Goal: Task Accomplishment & Management: Complete application form

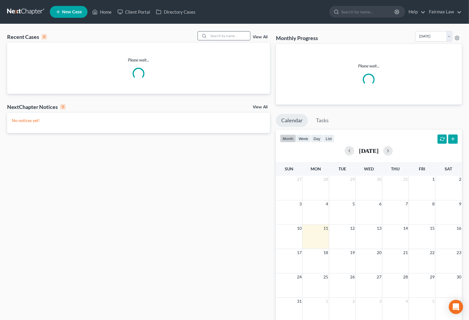
click at [223, 35] on input "search" at bounding box center [230, 35] width 42 height 9
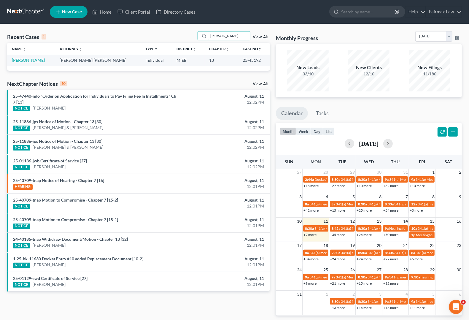
type input "johney"
click at [20, 59] on link "Driscoll, Johney" at bounding box center [28, 60] width 33 height 5
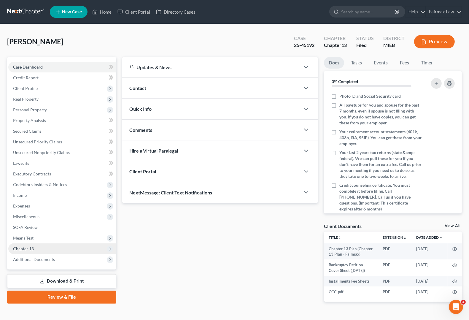
click at [39, 247] on span "Chapter 13" at bounding box center [62, 248] width 108 height 11
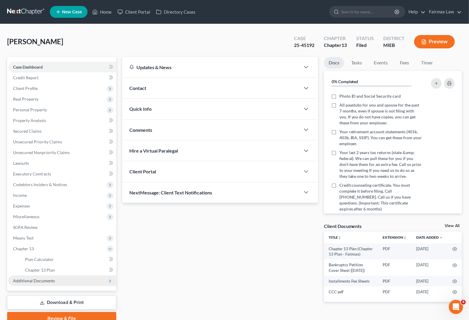
click at [43, 278] on span "Additional Documents" at bounding box center [34, 280] width 42 height 5
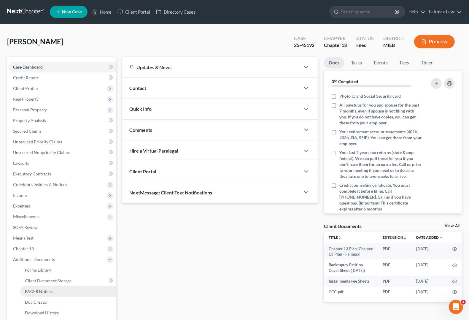
click at [47, 291] on span "PACER Notices" at bounding box center [39, 291] width 28 height 5
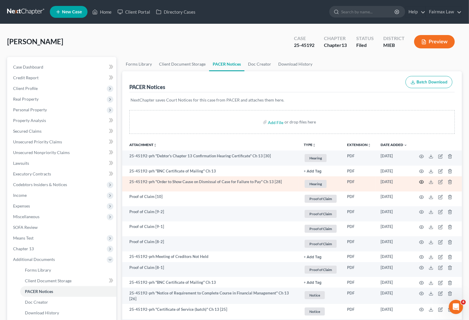
click at [421, 182] on circle "button" at bounding box center [421, 181] width 1 height 1
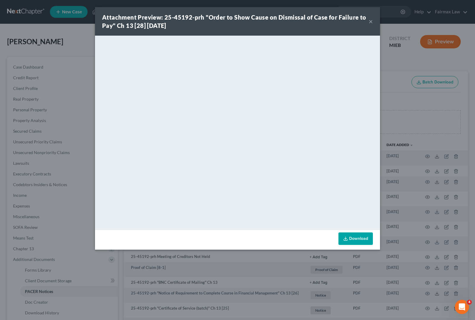
click at [370, 21] on button "×" at bounding box center [370, 21] width 4 height 7
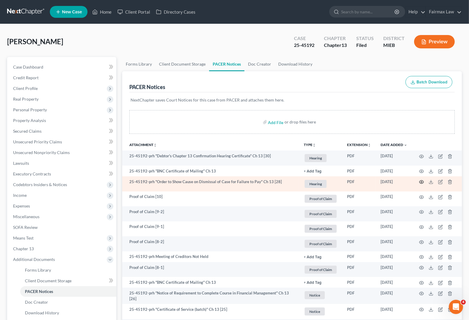
click at [421, 181] on icon "button" at bounding box center [421, 181] width 5 height 5
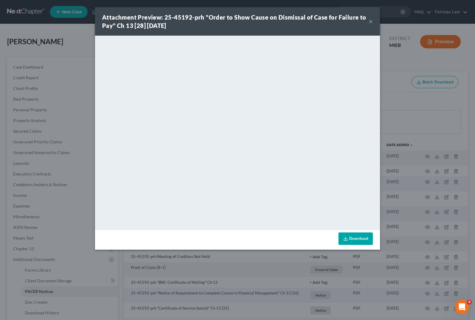
click at [373, 20] on div "Attachment Preview: 25-45192-prh "Order to Show Cause on Dismissal of Case for …" at bounding box center [237, 21] width 285 height 28
click at [370, 21] on button "×" at bounding box center [370, 21] width 4 height 7
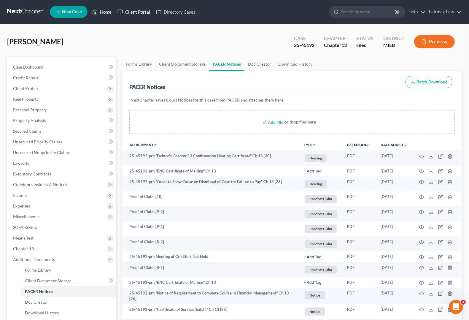
click at [113, 12] on link "Home" at bounding box center [101, 12] width 25 height 11
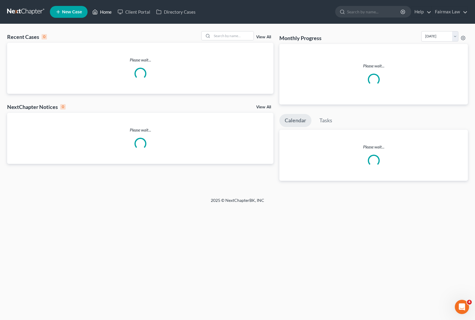
click at [102, 13] on link "Home" at bounding box center [101, 12] width 25 height 11
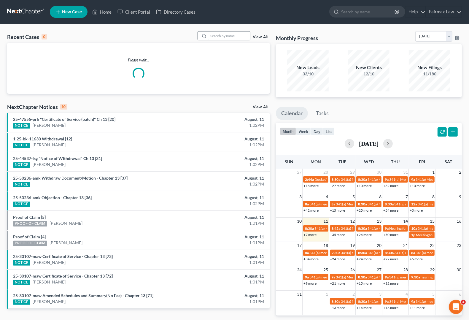
click at [217, 35] on input "search" at bounding box center [230, 35] width 42 height 9
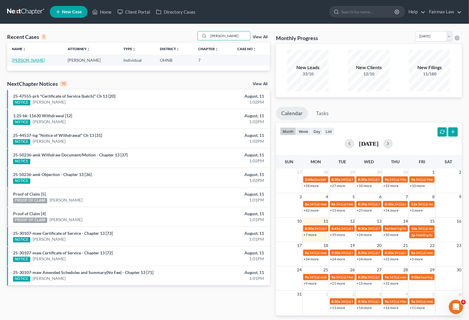
type input "marlisa bethune"
click at [37, 62] on link "[PERSON_NAME]" at bounding box center [28, 60] width 33 height 5
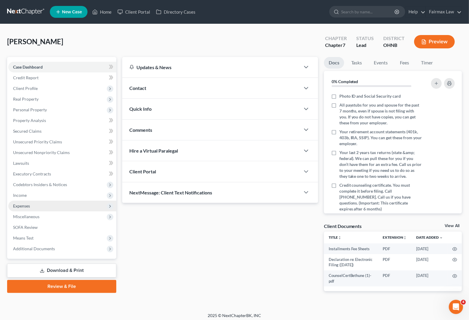
click at [29, 204] on span "Expenses" at bounding box center [21, 205] width 17 height 5
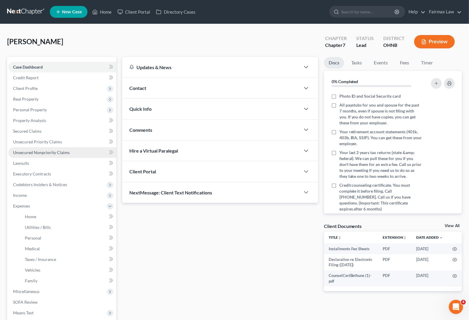
click at [34, 152] on span "Unsecured Nonpriority Claims" at bounding box center [41, 152] width 57 height 5
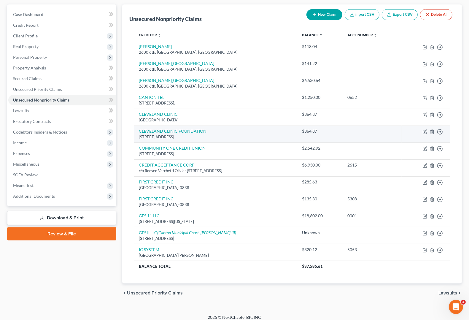
scroll to position [58, 0]
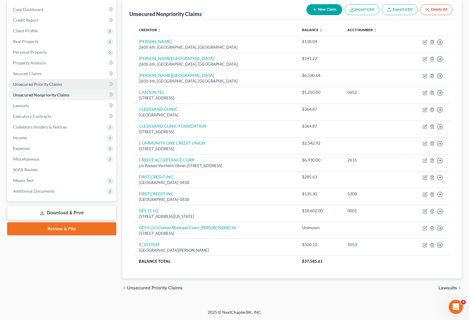
click at [56, 79] on link "Unsecured Priority Claims" at bounding box center [62, 84] width 108 height 11
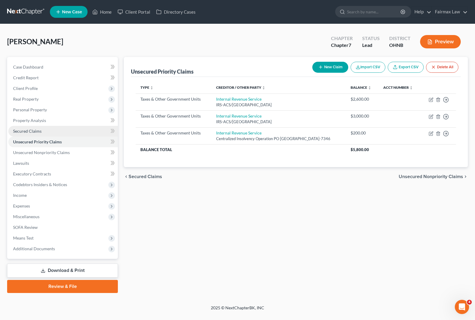
click at [28, 133] on span "Secured Claims" at bounding box center [27, 130] width 28 height 5
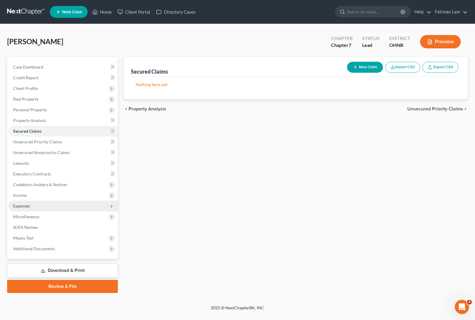
click at [31, 210] on span "Expenses" at bounding box center [62, 206] width 109 height 11
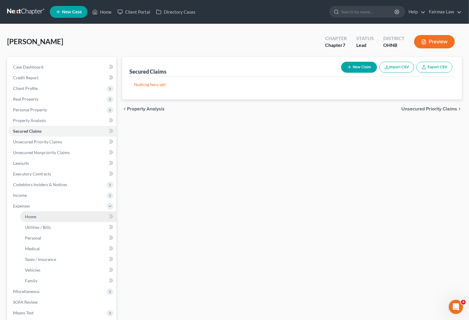
click at [32, 215] on span "Home" at bounding box center [30, 216] width 11 height 5
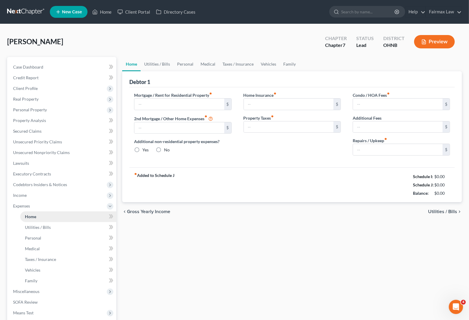
type input "700.00"
type input "0.00"
radio input "true"
type input "0.00"
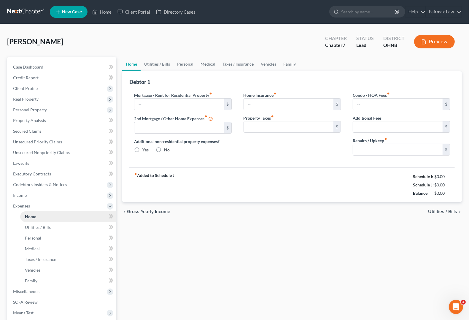
type input "0.00"
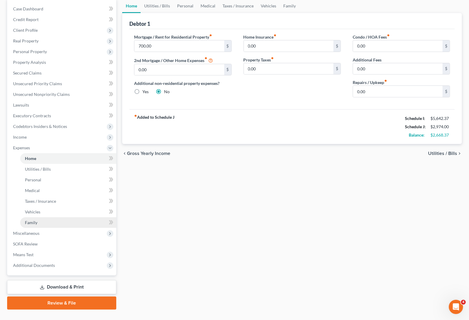
scroll to position [70, 0]
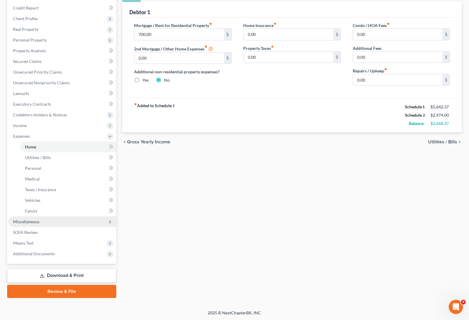
click at [33, 225] on span "Miscellaneous" at bounding box center [62, 221] width 108 height 11
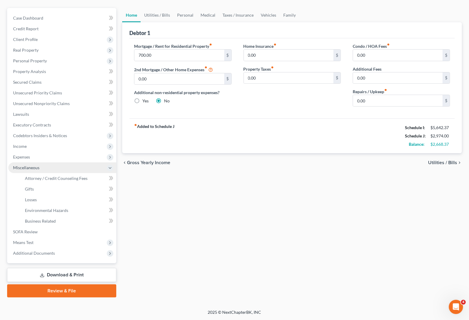
scroll to position [48, 0]
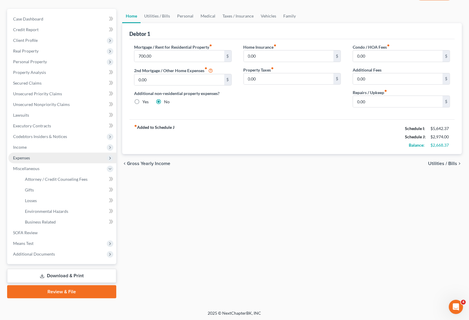
click at [16, 156] on span "Expenses" at bounding box center [21, 157] width 17 height 5
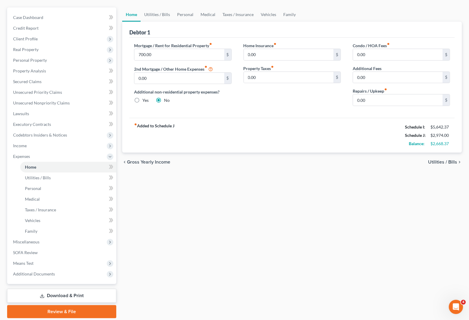
scroll to position [33, 0]
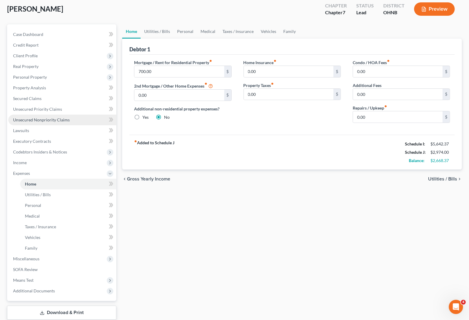
click at [29, 124] on link "Unsecured Nonpriority Claims" at bounding box center [62, 120] width 108 height 11
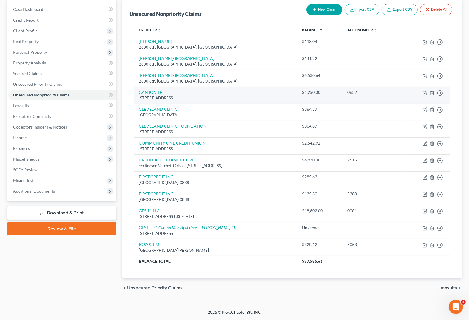
scroll to position [58, 0]
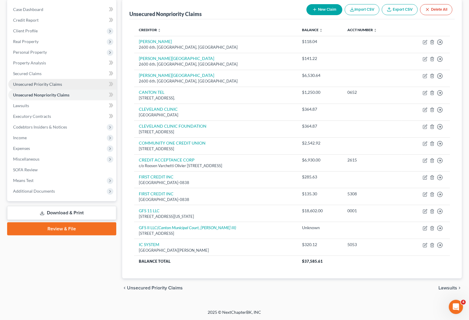
click at [20, 85] on link "Unsecured Priority Claims" at bounding box center [62, 84] width 108 height 11
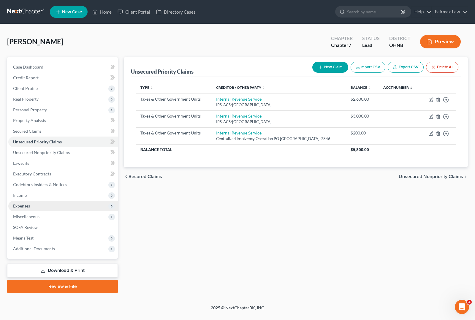
click at [26, 208] on span "Expenses" at bounding box center [62, 206] width 109 height 11
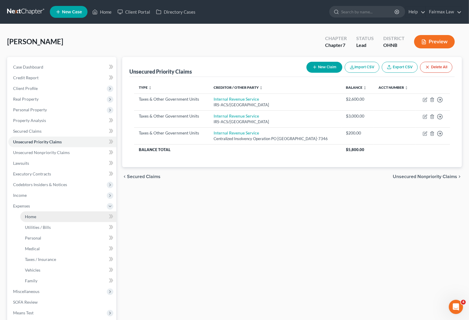
click at [31, 213] on link "Home" at bounding box center [68, 216] width 96 height 11
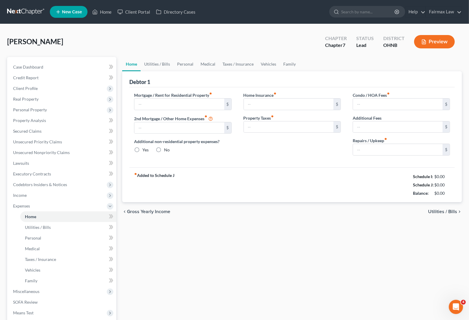
type input "700.00"
type input "0.00"
radio input "true"
type input "0.00"
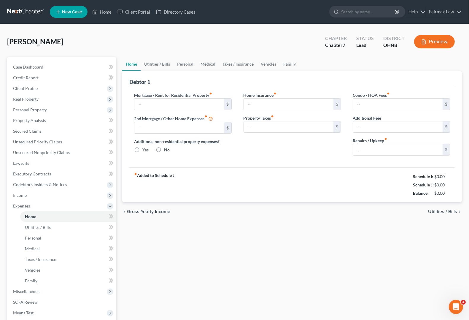
type input "0.00"
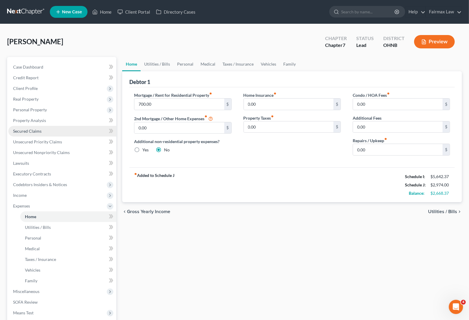
click at [29, 131] on span "Secured Claims" at bounding box center [27, 130] width 28 height 5
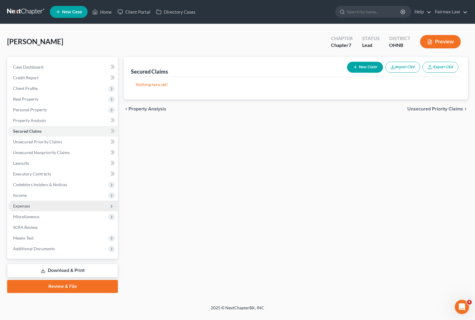
click at [29, 204] on span "Expenses" at bounding box center [21, 205] width 17 height 5
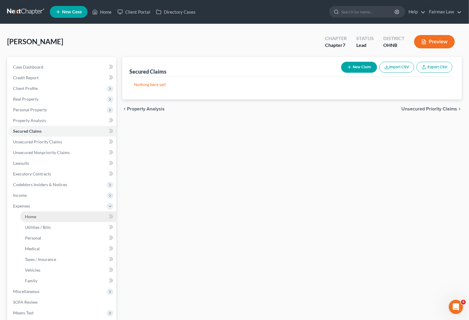
click at [34, 219] on link "Home" at bounding box center [68, 216] width 96 height 11
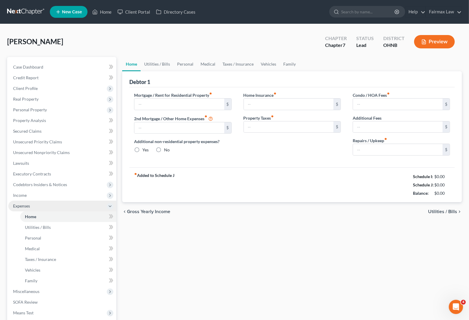
type input "700.00"
type input "0.00"
radio input "true"
type input "0.00"
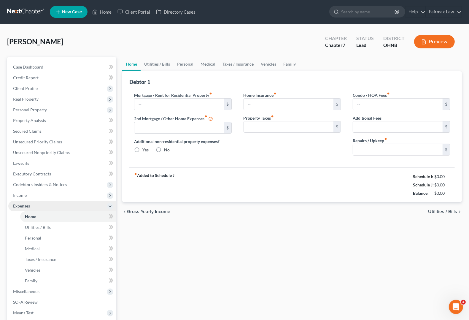
type input "0.00"
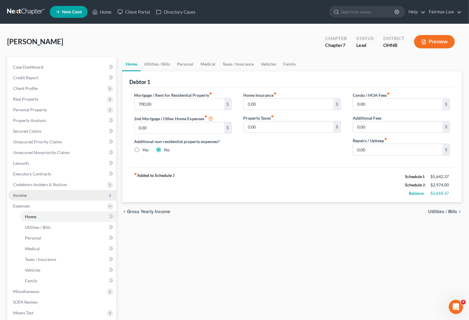
click at [30, 198] on span "Income" at bounding box center [62, 195] width 108 height 11
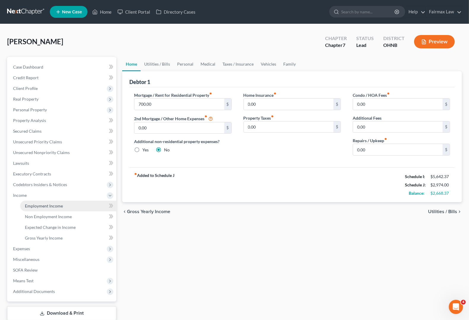
click at [33, 207] on span "Employment Income" at bounding box center [44, 205] width 38 height 5
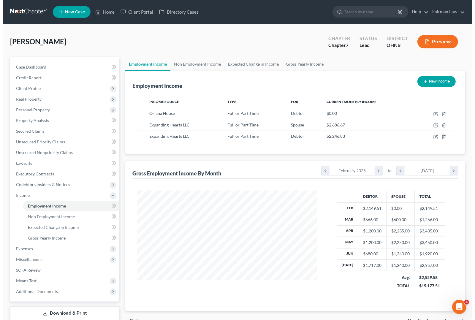
scroll to position [107, 191]
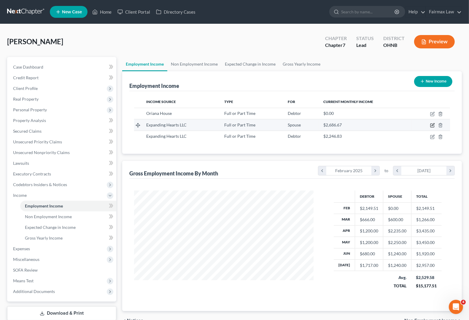
click at [431, 125] on icon "button" at bounding box center [433, 126] width 4 height 4
select select "0"
select select "36"
select select "2"
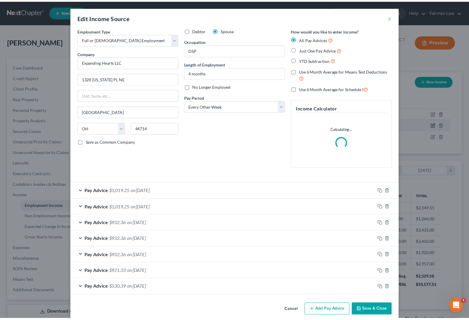
scroll to position [107, 193]
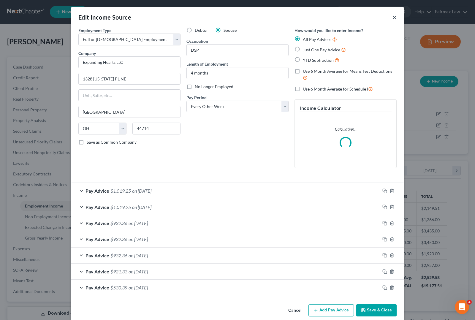
click at [392, 15] on button "×" at bounding box center [394, 17] width 4 height 7
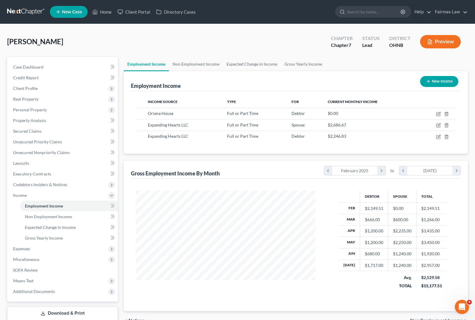
scroll to position [296586, 296501]
click at [432, 126] on icon "button" at bounding box center [432, 125] width 5 height 5
select select "0"
select select "36"
select select "2"
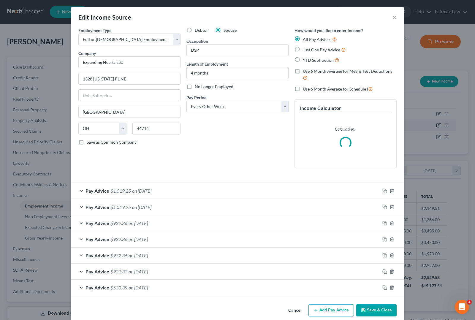
scroll to position [107, 193]
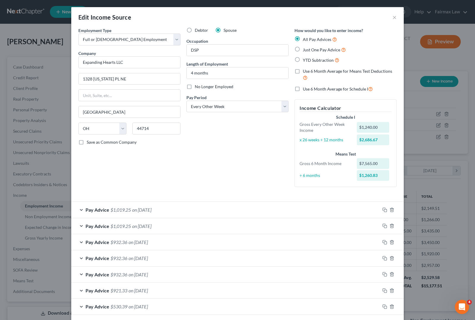
click at [97, 212] on span "Pay Advice" at bounding box center [97, 210] width 24 height 6
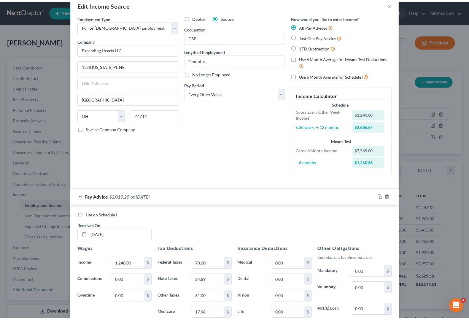
scroll to position [0, 0]
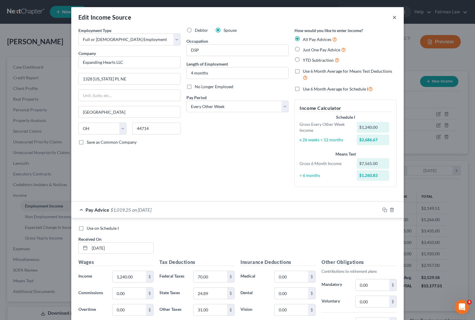
click at [393, 17] on button "×" at bounding box center [394, 17] width 4 height 7
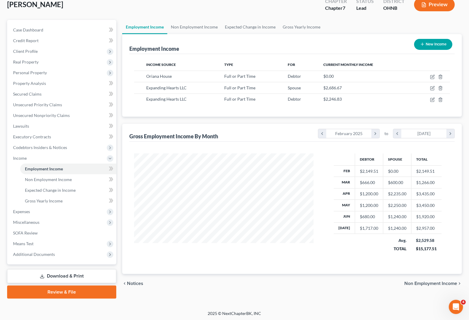
scroll to position [37, 0]
click at [14, 209] on span "Expenses" at bounding box center [21, 211] width 17 height 5
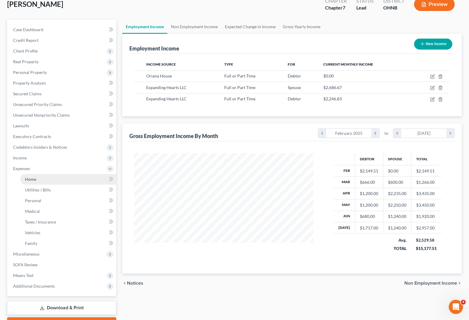
click at [29, 177] on span "Home" at bounding box center [30, 179] width 11 height 5
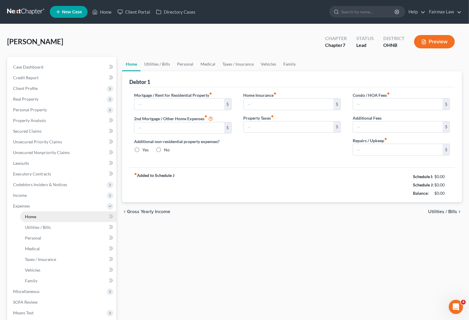
type input "700.00"
type input "0.00"
radio input "true"
type input "0.00"
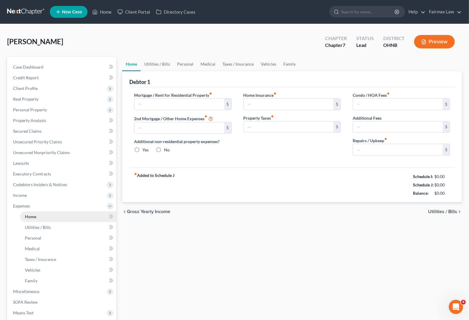
type input "0.00"
click at [453, 210] on span "Utilities / Bills" at bounding box center [442, 211] width 29 height 5
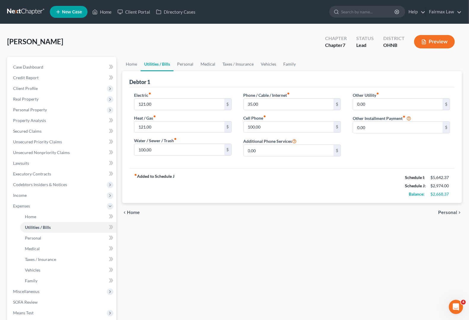
click at [453, 210] on span "Personal" at bounding box center [447, 212] width 19 height 5
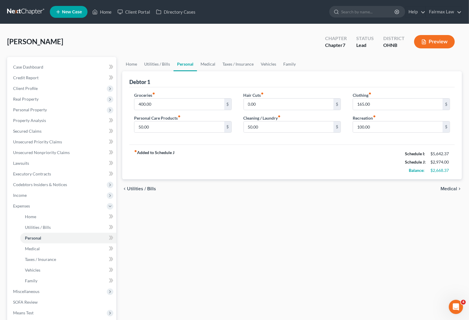
click at [447, 188] on span "Medical" at bounding box center [449, 188] width 17 height 5
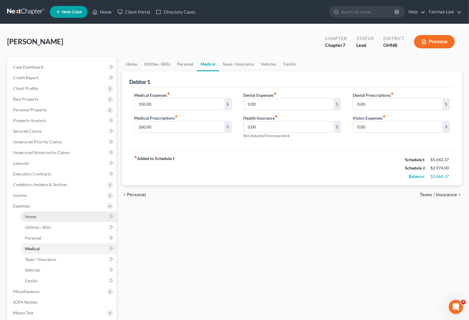
click at [36, 214] on span "Home" at bounding box center [30, 216] width 11 height 5
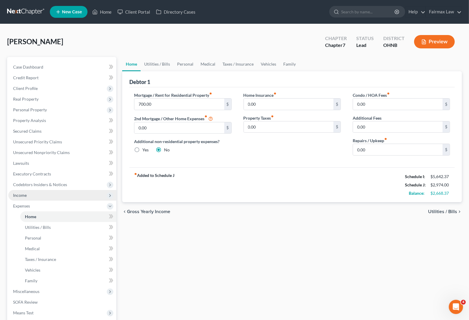
click at [25, 196] on span "Income" at bounding box center [20, 195] width 14 height 5
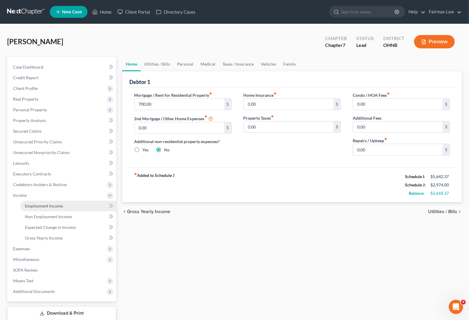
click at [39, 206] on span "Employment Income" at bounding box center [44, 205] width 38 height 5
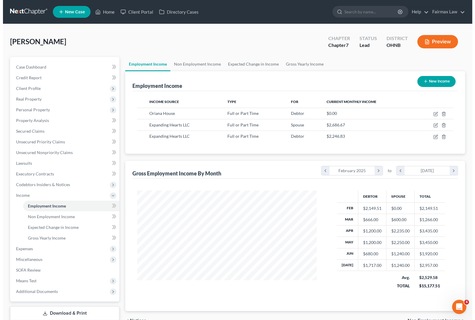
scroll to position [107, 191]
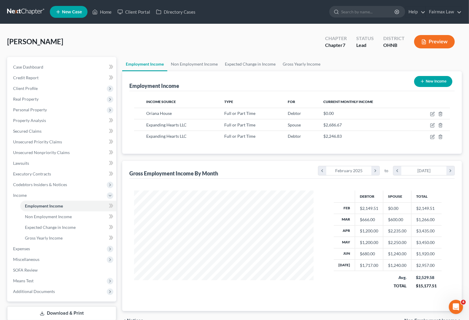
click at [438, 35] on div "Chapter Chapter 7 Status Lead District OHNB Preview" at bounding box center [390, 41] width 144 height 21
click at [438, 37] on button "Preview" at bounding box center [434, 41] width 41 height 13
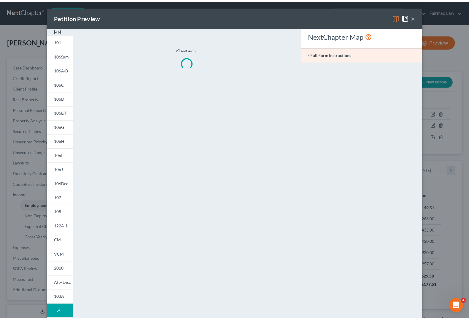
scroll to position [107, 193]
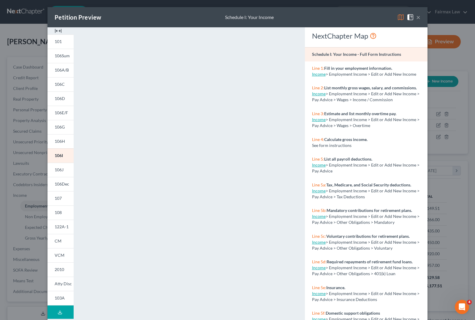
click at [416, 17] on button "×" at bounding box center [418, 17] width 4 height 7
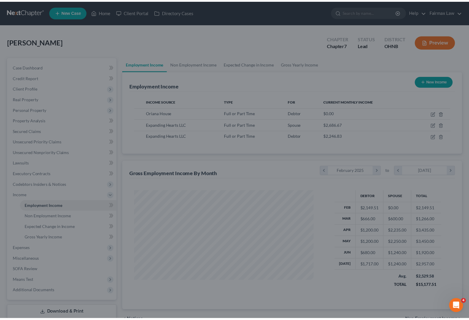
scroll to position [296586, 296501]
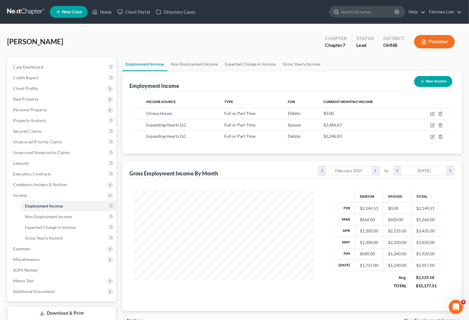
click at [355, 16] on input "search" at bounding box center [368, 11] width 54 height 11
click at [21, 271] on span "SOFA Review" at bounding box center [25, 269] width 25 height 5
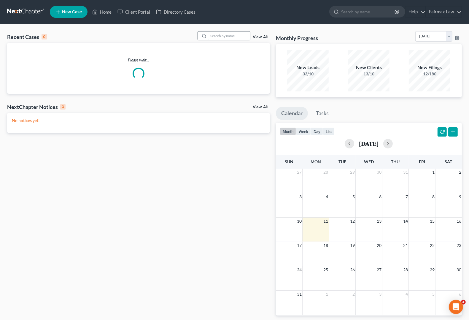
click at [224, 38] on input "search" at bounding box center [230, 35] width 42 height 9
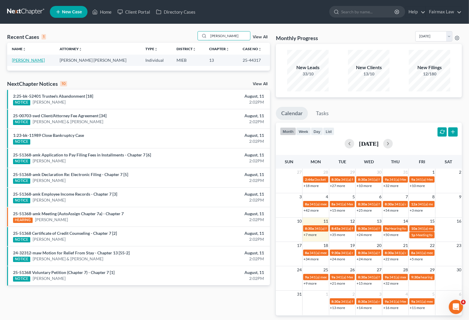
type input "[PERSON_NAME]"
click at [31, 59] on link "[PERSON_NAME]" at bounding box center [28, 60] width 33 height 5
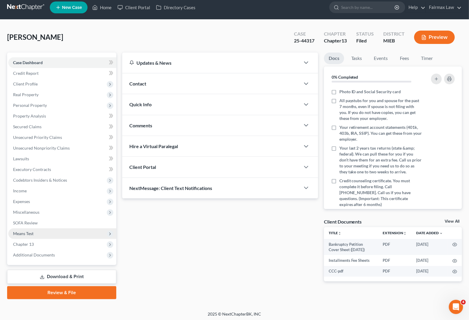
scroll to position [5, 0]
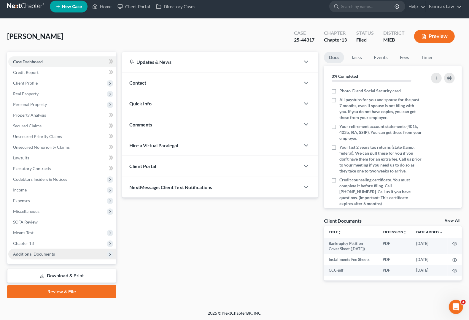
click at [24, 254] on span "Additional Documents" at bounding box center [34, 253] width 42 height 5
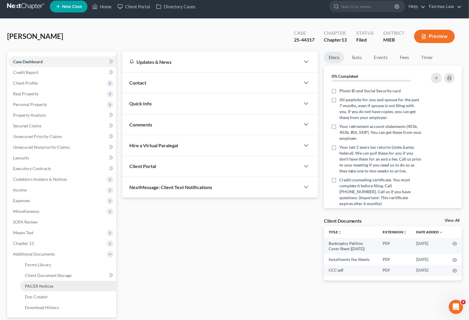
click at [39, 287] on span "PACER Notices" at bounding box center [39, 285] width 28 height 5
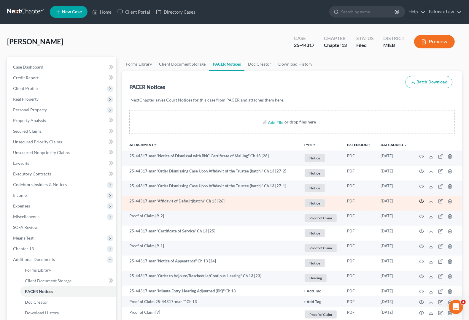
click at [422, 202] on circle "button" at bounding box center [421, 201] width 1 height 1
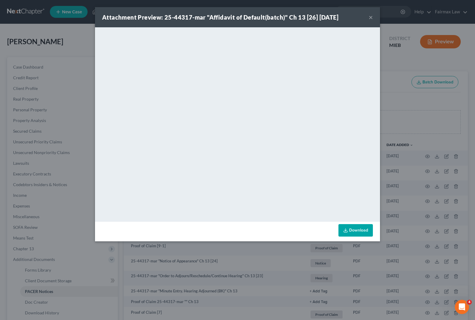
click at [369, 19] on button "×" at bounding box center [370, 17] width 4 height 7
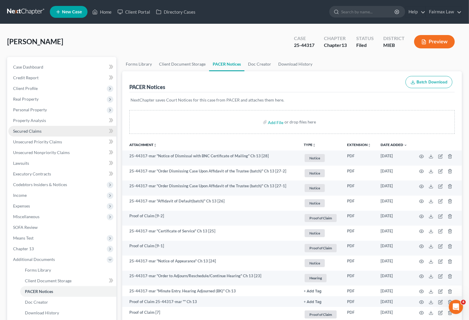
click at [36, 131] on span "Secured Claims" at bounding box center [27, 130] width 28 height 5
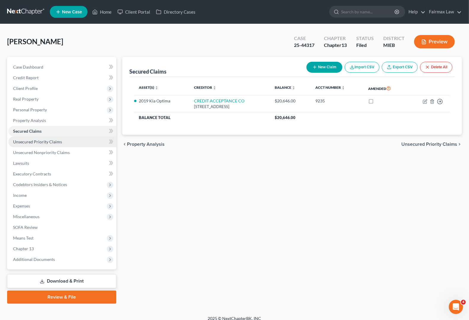
click at [34, 143] on span "Unsecured Priority Claims" at bounding box center [37, 141] width 49 height 5
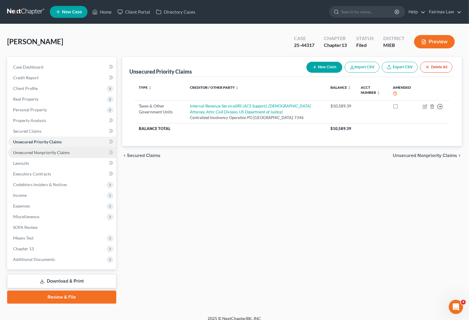
click at [34, 153] on span "Unsecured Nonpriority Claims" at bounding box center [41, 152] width 57 height 5
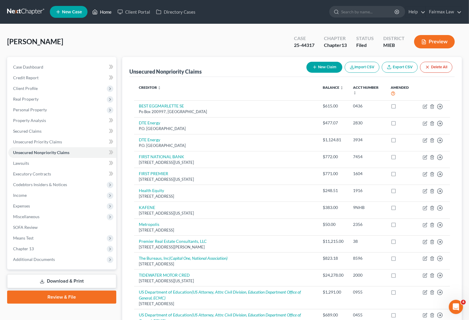
click at [106, 14] on link "Home" at bounding box center [101, 12] width 25 height 11
click at [105, 5] on nav "Home New Case Client Portal Directory Cases Fairmax Law [PERSON_NAME][EMAIL_ADD…" at bounding box center [234, 12] width 469 height 24
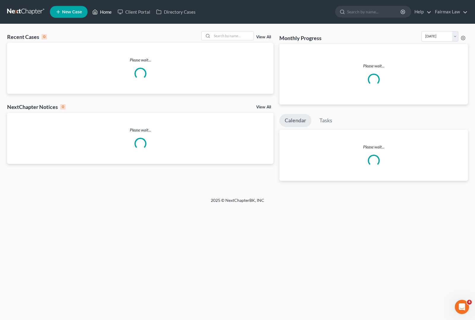
click at [103, 10] on link "Home" at bounding box center [101, 12] width 25 height 11
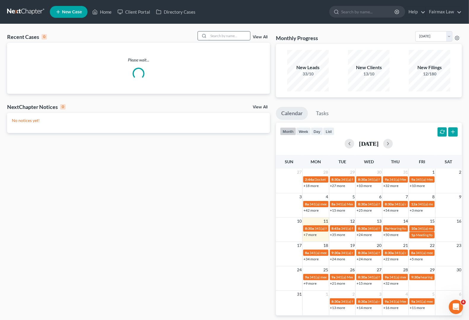
click at [220, 36] on input "search" at bounding box center [230, 35] width 42 height 9
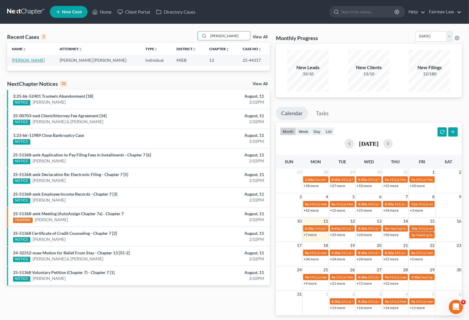
type input "[PERSON_NAME]"
click at [38, 59] on link "[PERSON_NAME]" at bounding box center [28, 60] width 33 height 5
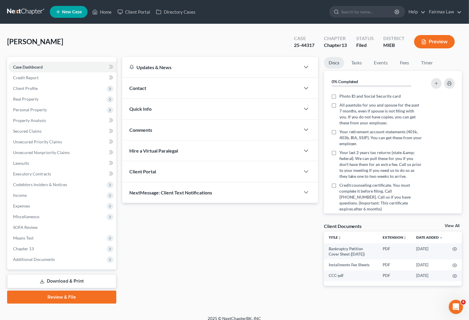
click at [244, 265] on div "Updates & News × [US_STATE] Eastern District Notes Take a look at NextChapter's…" at bounding box center [219, 176] width 201 height 238
click at [24, 131] on span "Secured Claims" at bounding box center [27, 130] width 28 height 5
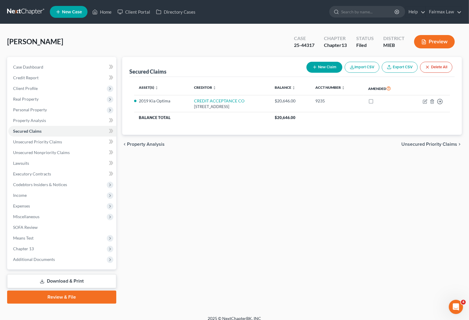
click at [293, 184] on div "Secured Claims New Claim Import CSV Export CSV Delete All Asset(s) expand_more …" at bounding box center [292, 180] width 346 height 247
click at [43, 140] on span "Unsecured Priority Claims" at bounding box center [37, 141] width 49 height 5
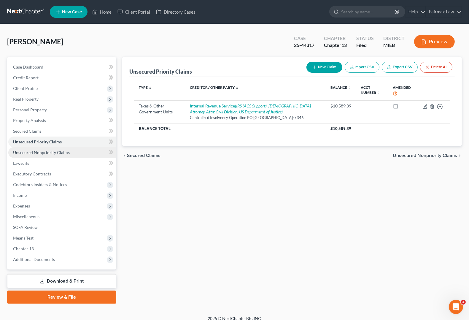
click at [43, 150] on span "Unsecured Nonpriority Claims" at bounding box center [41, 152] width 57 height 5
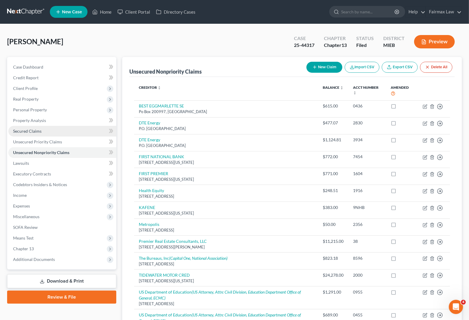
click at [36, 132] on span "Secured Claims" at bounding box center [27, 130] width 28 height 5
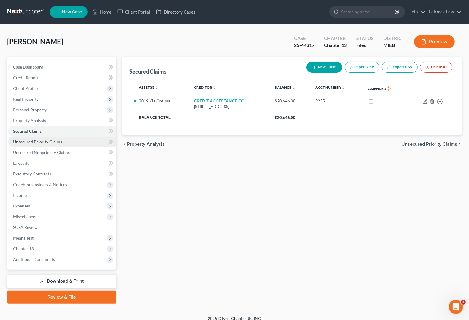
click at [35, 141] on span "Unsecured Priority Claims" at bounding box center [37, 141] width 49 height 5
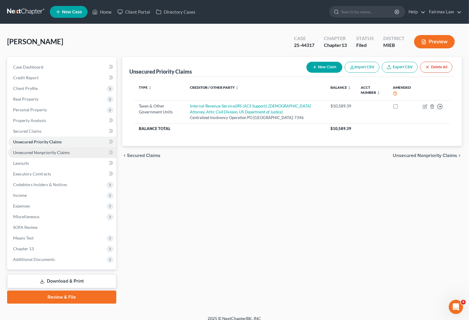
click at [69, 155] on link "Unsecured Nonpriority Claims" at bounding box center [62, 152] width 108 height 11
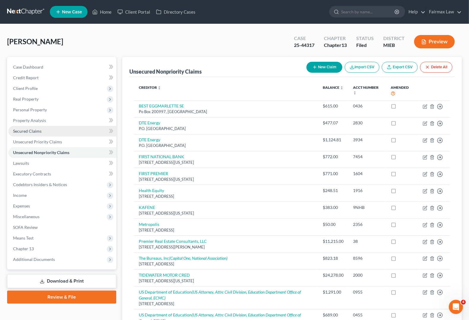
click at [50, 130] on link "Secured Claims" at bounding box center [62, 131] width 108 height 11
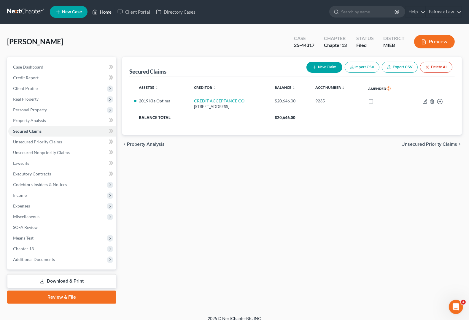
click at [104, 12] on link "Home" at bounding box center [101, 12] width 25 height 11
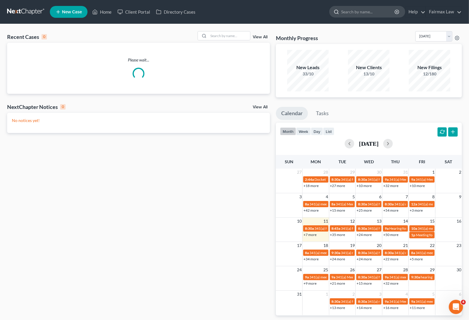
click at [349, 14] on input "search" at bounding box center [368, 11] width 54 height 11
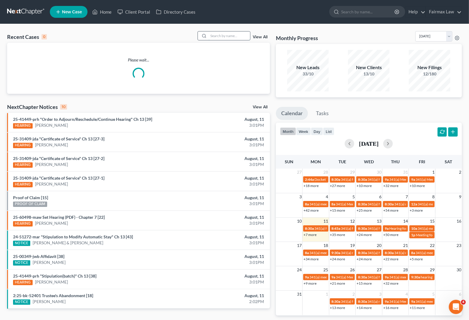
click at [217, 36] on input "search" at bounding box center [230, 35] width 42 height 9
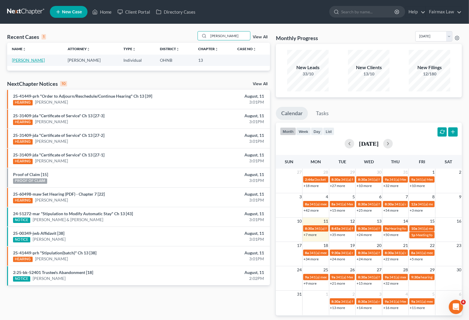
type input "[PERSON_NAME]"
click at [18, 60] on link "[PERSON_NAME]" at bounding box center [28, 60] width 33 height 5
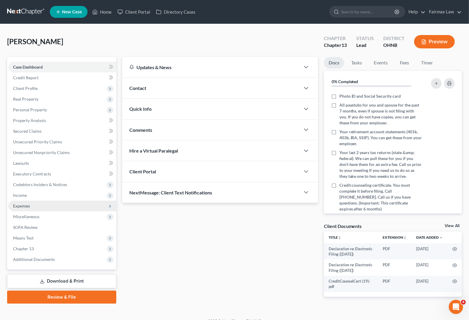
click at [33, 206] on span "Expenses" at bounding box center [62, 206] width 108 height 11
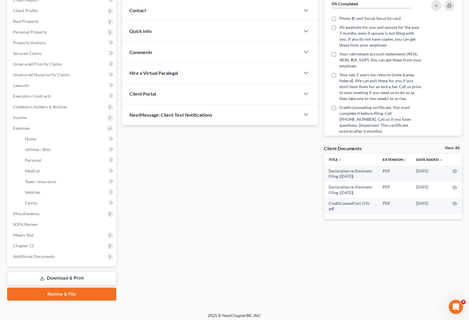
scroll to position [80, 0]
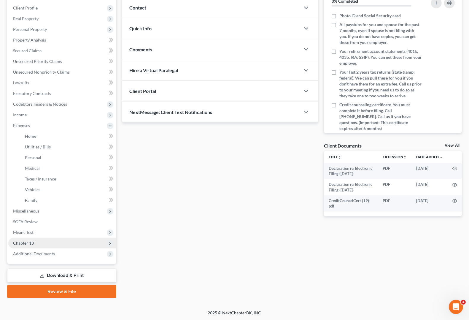
click at [28, 244] on span "Chapter 13" at bounding box center [23, 242] width 21 height 5
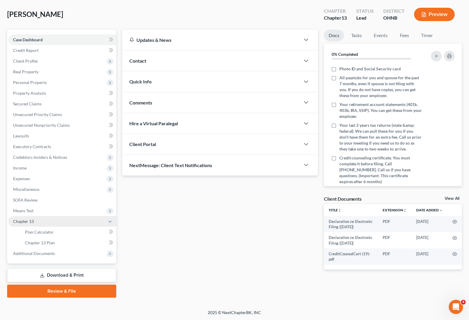
scroll to position [27, 0]
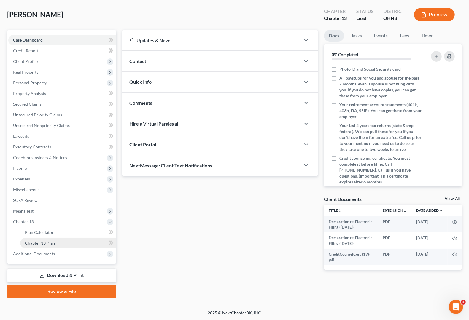
click at [36, 245] on link "Chapter 13 Plan" at bounding box center [68, 243] width 96 height 11
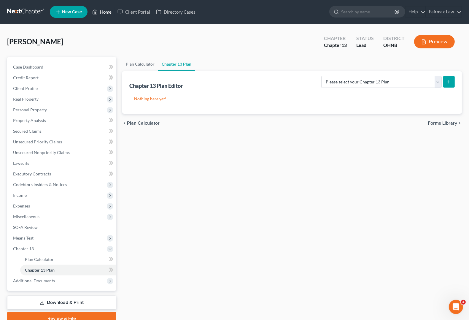
click at [104, 11] on link "Home" at bounding box center [101, 12] width 25 height 11
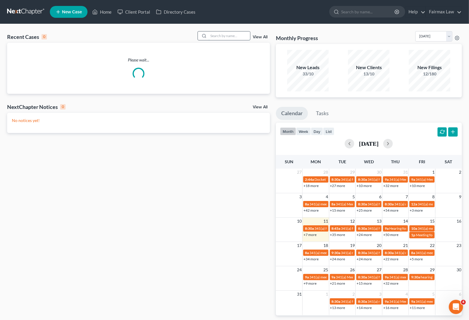
click at [231, 38] on input "search" at bounding box center [230, 35] width 42 height 9
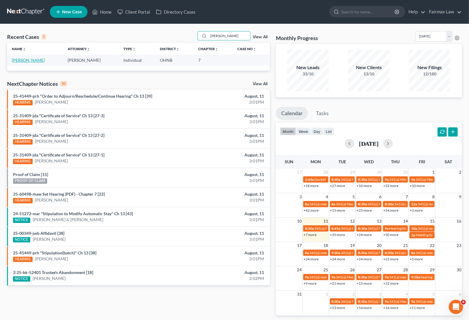
type input "[PERSON_NAME]"
click at [31, 61] on link "[PERSON_NAME]" at bounding box center [28, 60] width 33 height 5
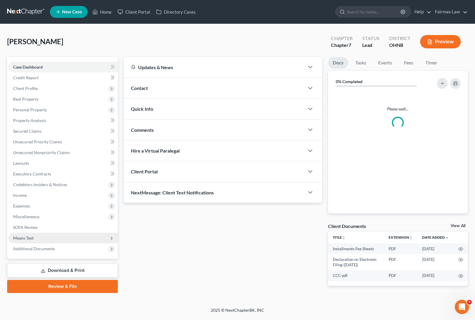
click at [23, 237] on span "Means Test" at bounding box center [23, 237] width 20 height 5
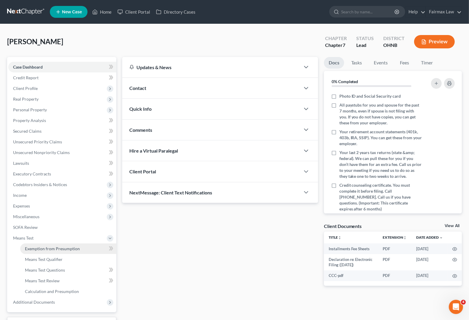
click at [30, 250] on span "Exemption from Presumption" at bounding box center [52, 248] width 55 height 5
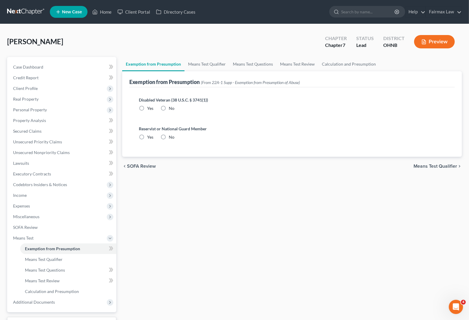
click at [425, 167] on span "Means Test Qualifier" at bounding box center [436, 166] width 44 height 5
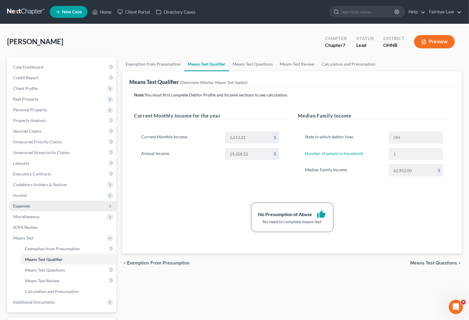
click at [25, 208] on span "Expenses" at bounding box center [62, 206] width 108 height 11
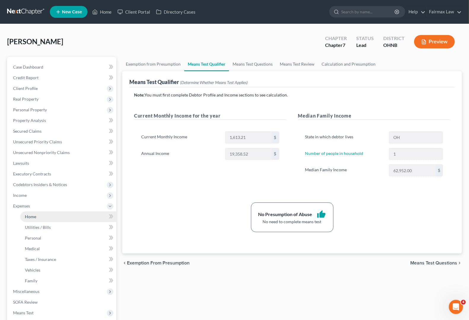
click at [30, 217] on span "Home" at bounding box center [30, 216] width 11 height 5
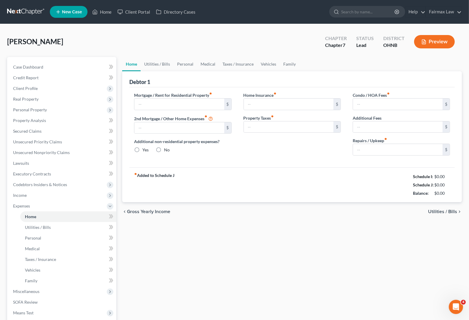
type input "637.00"
type input "0.00"
radio input "true"
type input "0.00"
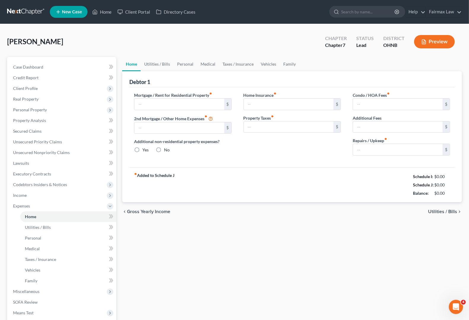
type input "0.00"
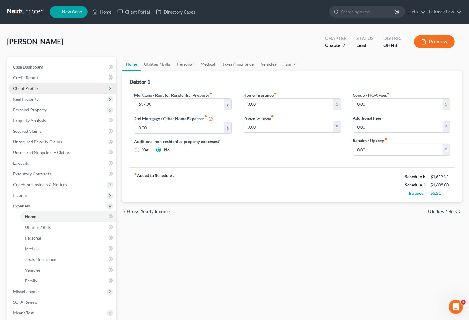
click at [34, 90] on span "Client Profile" at bounding box center [25, 88] width 25 height 5
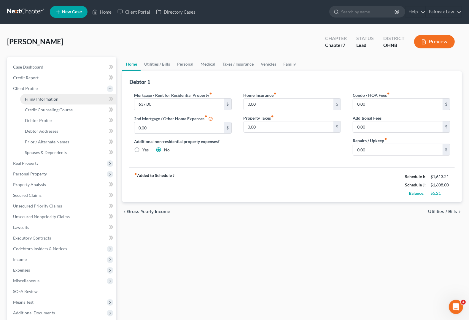
click at [38, 97] on span "Filing Information" at bounding box center [42, 98] width 34 height 5
select select "1"
select select "0"
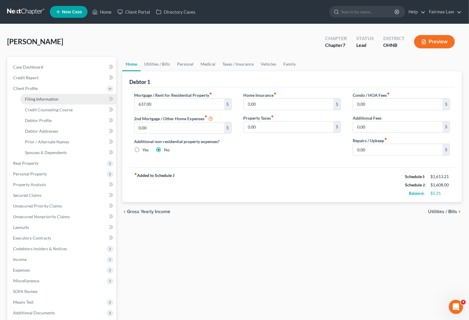
select select "36"
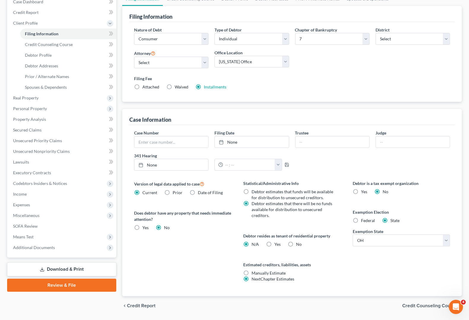
scroll to position [83, 0]
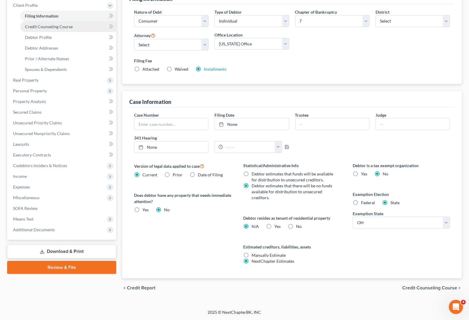
click at [34, 31] on link "Credit Counseling Course" at bounding box center [68, 26] width 96 height 11
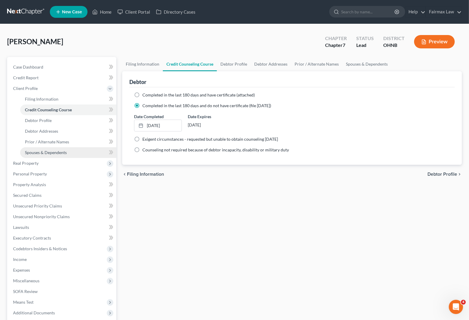
click at [45, 153] on span "Spouses & Dependents" at bounding box center [46, 152] width 42 height 5
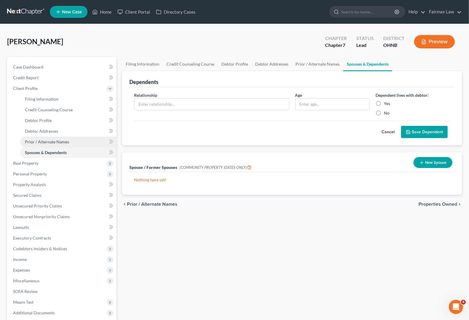
click at [47, 140] on span "Prior / Alternate Names" at bounding box center [47, 141] width 44 height 5
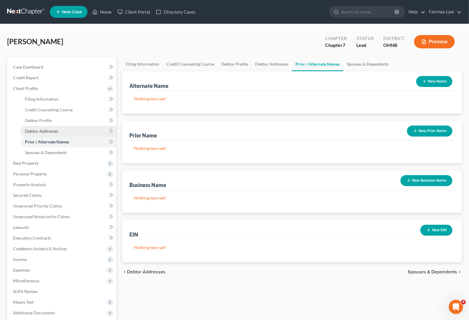
drag, startPoint x: 36, startPoint y: 130, endPoint x: 38, endPoint y: 128, distance: 3.2
click at [36, 130] on span "Debtor Addresses" at bounding box center [41, 130] width 33 height 5
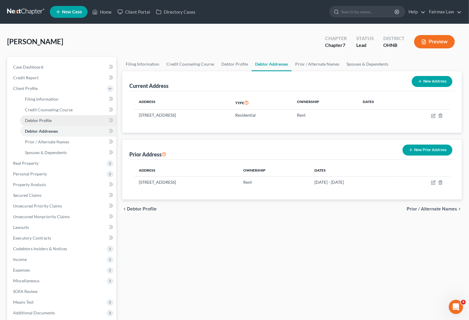
click at [39, 119] on span "Debtor Profile" at bounding box center [38, 120] width 27 height 5
select select "3"
select select "0"
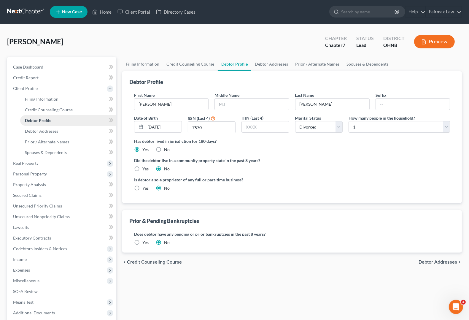
radio input "true"
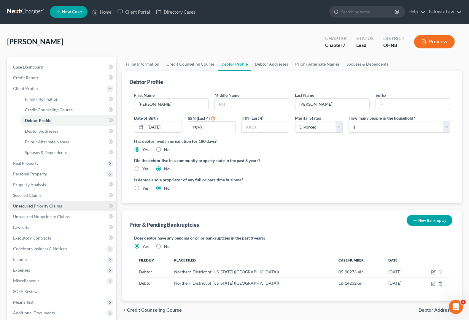
click at [45, 208] on link "Unsecured Priority Claims" at bounding box center [62, 206] width 108 height 11
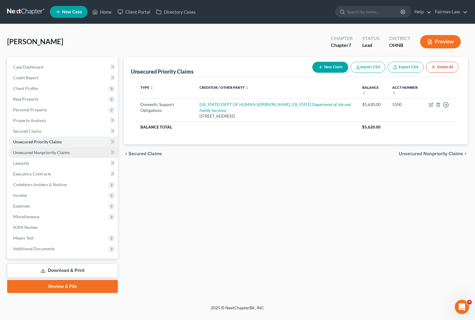
click at [29, 150] on span "Unsecured Nonpriority Claims" at bounding box center [41, 152] width 57 height 5
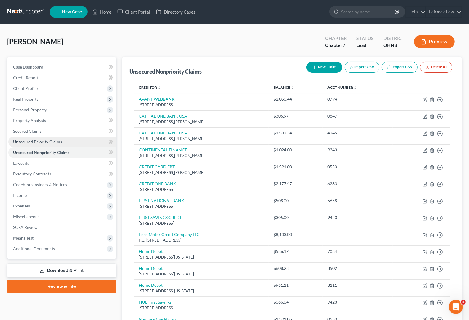
click at [34, 144] on link "Unsecured Priority Claims" at bounding box center [62, 141] width 108 height 11
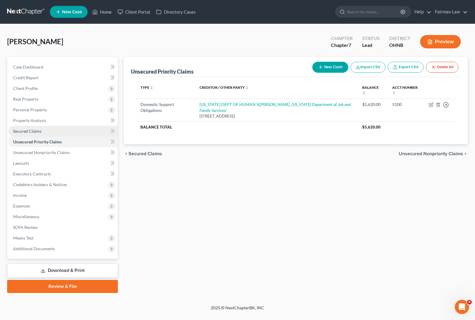
click at [38, 131] on span "Secured Claims" at bounding box center [27, 130] width 28 height 5
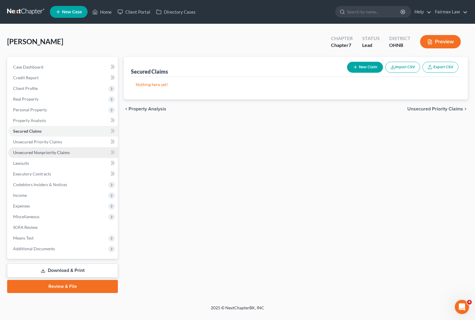
click at [33, 155] on link "Unsecured Nonpriority Claims" at bounding box center [62, 152] width 109 height 11
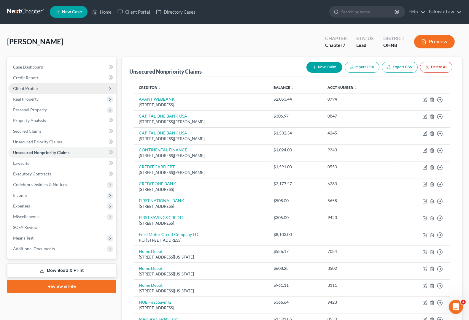
click at [34, 90] on span "Client Profile" at bounding box center [25, 88] width 25 height 5
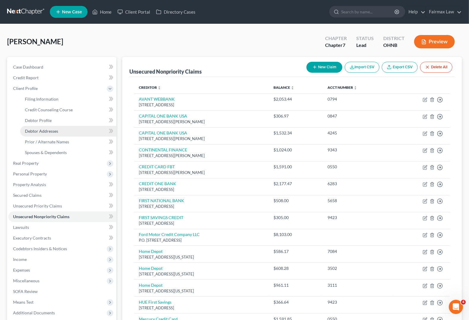
click at [36, 128] on link "Debtor Addresses" at bounding box center [68, 131] width 96 height 11
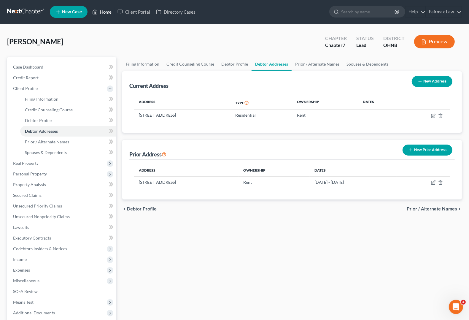
click at [98, 11] on link "Home" at bounding box center [101, 12] width 25 height 11
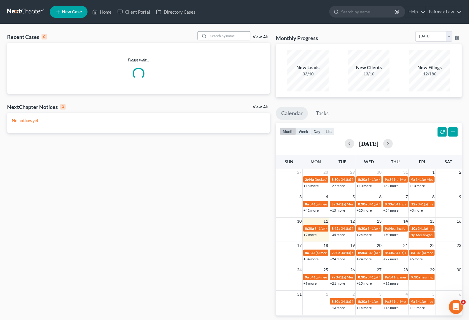
click at [228, 34] on input "search" at bounding box center [230, 35] width 42 height 9
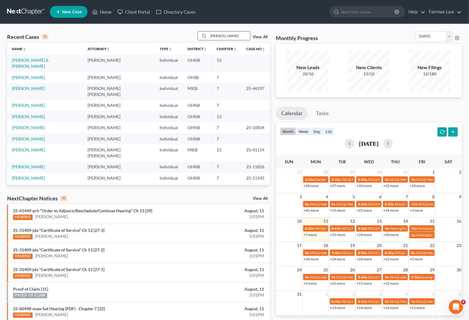
click at [246, 37] on input "[PERSON_NAME]" at bounding box center [230, 35] width 42 height 9
type input "[PERSON_NAME]"
click at [261, 37] on link "View All" at bounding box center [260, 37] width 15 height 4
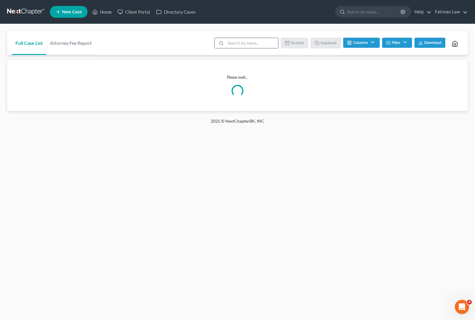
click at [231, 44] on input "search" at bounding box center [251, 43] width 53 height 10
click at [105, 11] on link "Home" at bounding box center [101, 12] width 25 height 11
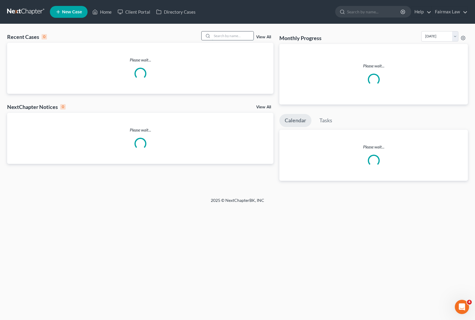
click at [230, 34] on input "search" at bounding box center [233, 35] width 42 height 9
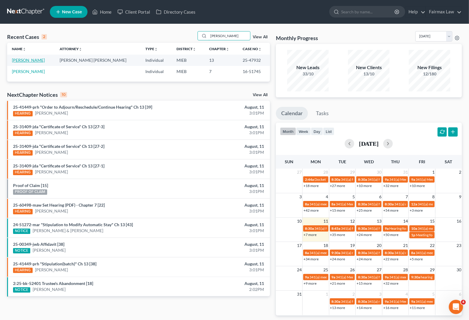
type input "[PERSON_NAME]"
click at [31, 61] on link "[PERSON_NAME]" at bounding box center [28, 60] width 33 height 5
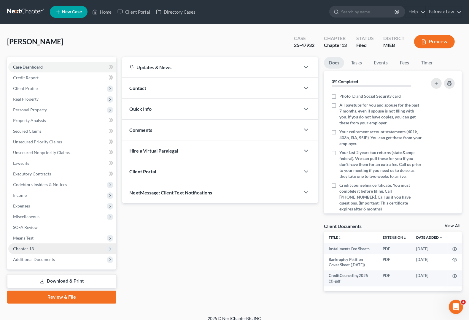
click at [21, 248] on span "Chapter 13" at bounding box center [23, 248] width 21 height 5
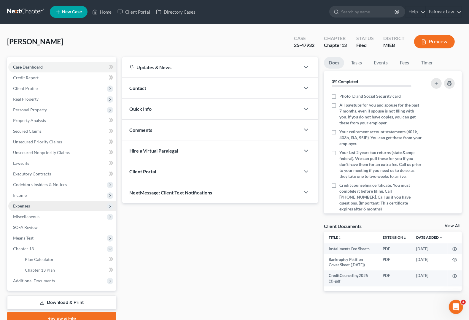
click at [26, 207] on span "Expenses" at bounding box center [21, 205] width 17 height 5
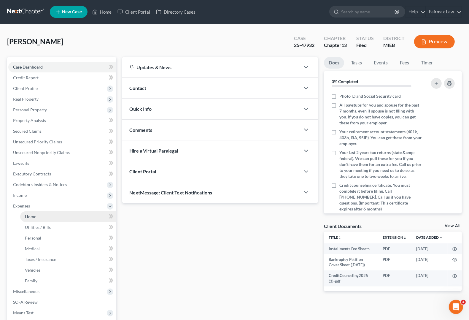
click at [26, 217] on span "Home" at bounding box center [30, 216] width 11 height 5
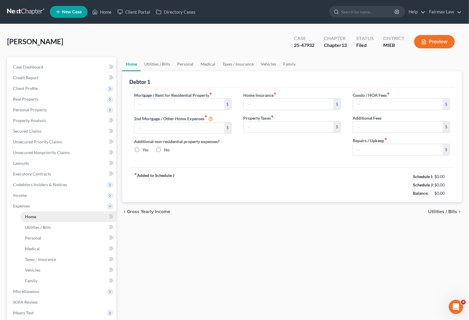
type input "954.00"
type input "269.00"
radio input "true"
type input "0.00"
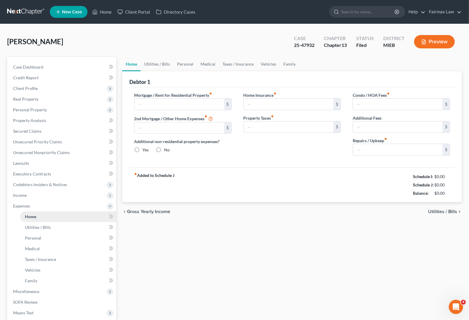
type input "0.00"
type input "75.00"
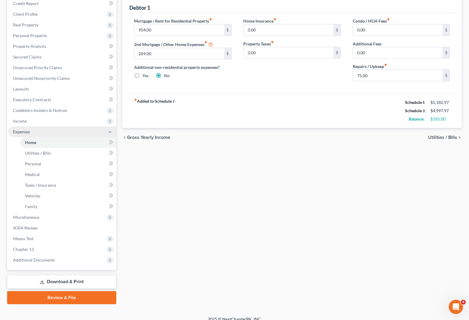
scroll to position [80, 0]
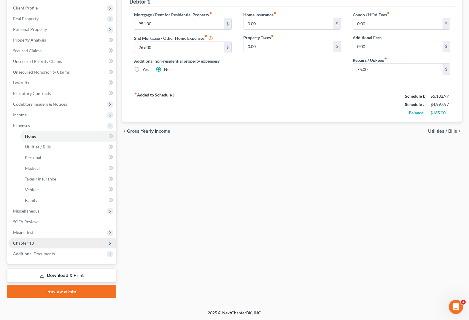
click at [23, 242] on span "Chapter 13" at bounding box center [23, 242] width 21 height 5
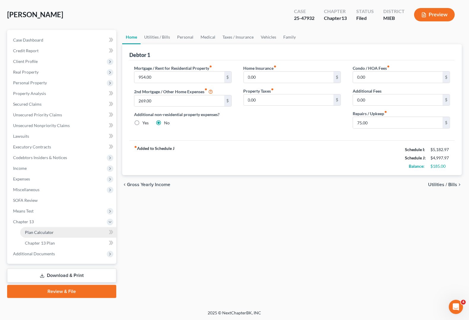
click at [26, 235] on link "Plan Calculator" at bounding box center [68, 232] width 96 height 11
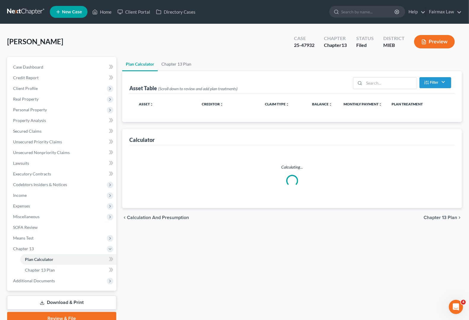
select select "35"
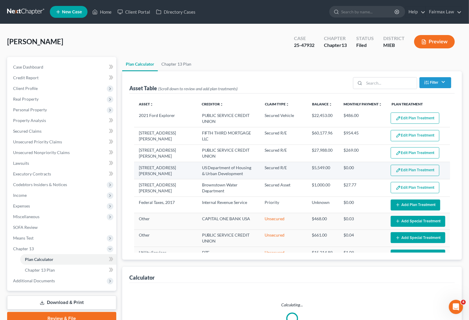
select select "35"
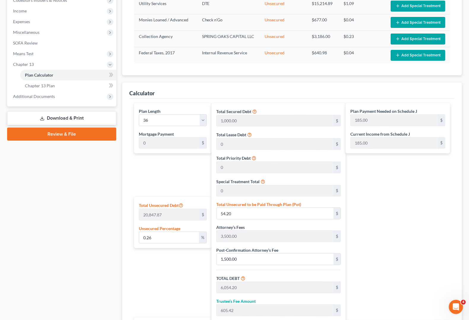
scroll to position [185, 0]
